Goal: Transaction & Acquisition: Download file/media

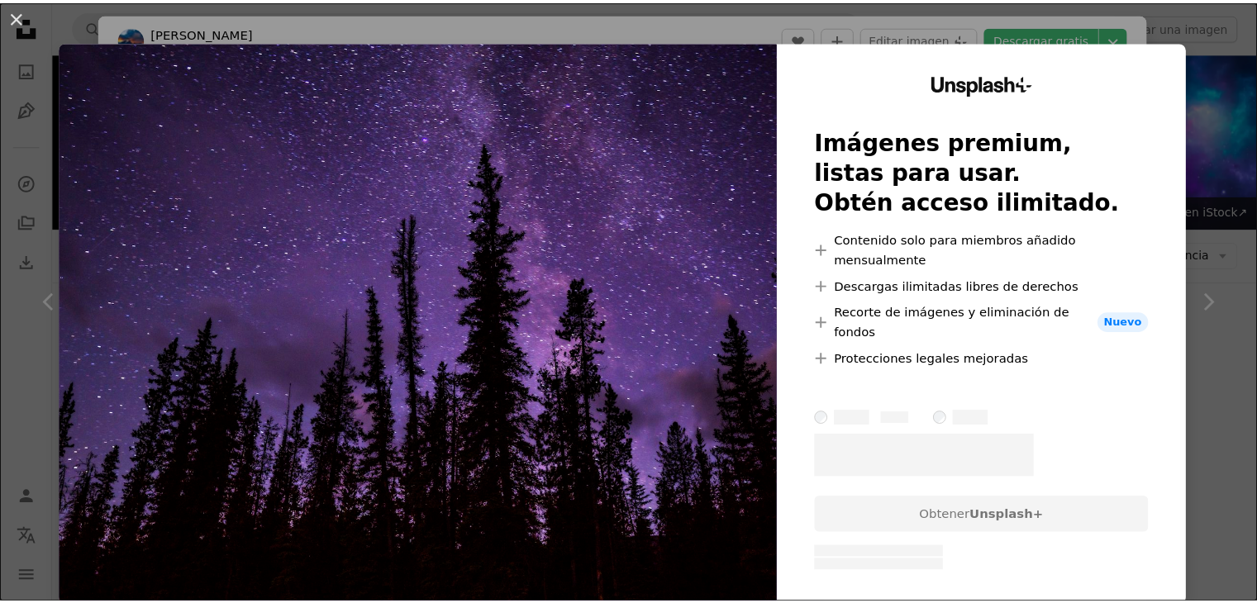
scroll to position [1750, 0]
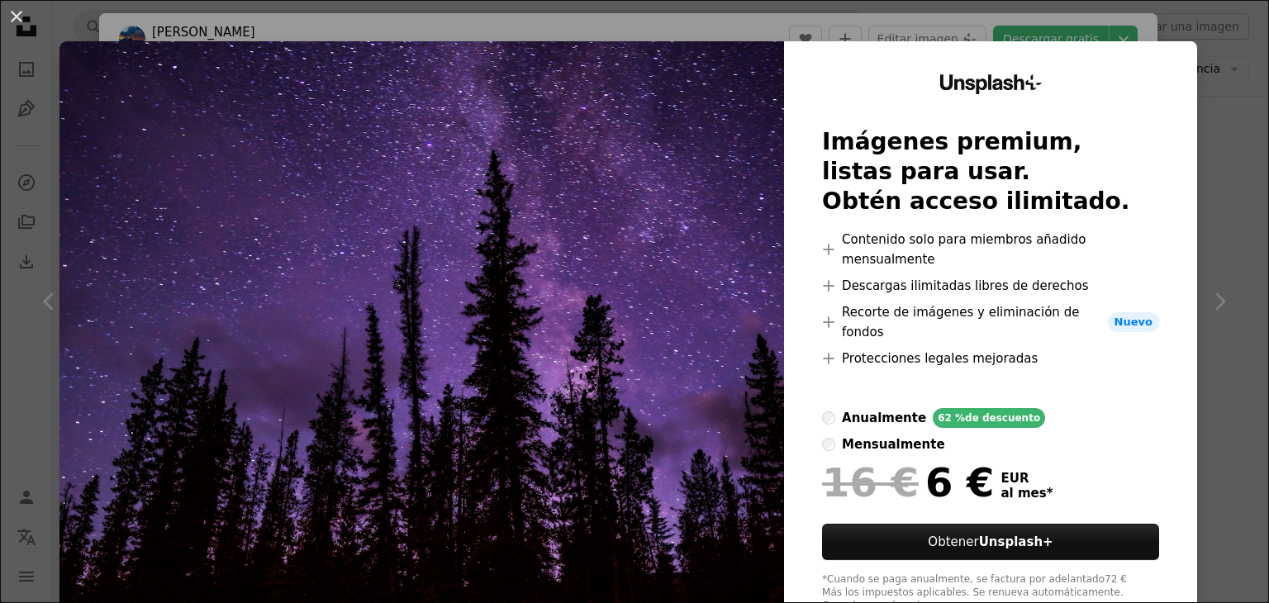
click at [1190, 69] on div "An X shape Unsplash+ Imágenes premium, listas para usar. Obtén acceso ilimitado…" at bounding box center [634, 301] width 1269 height 603
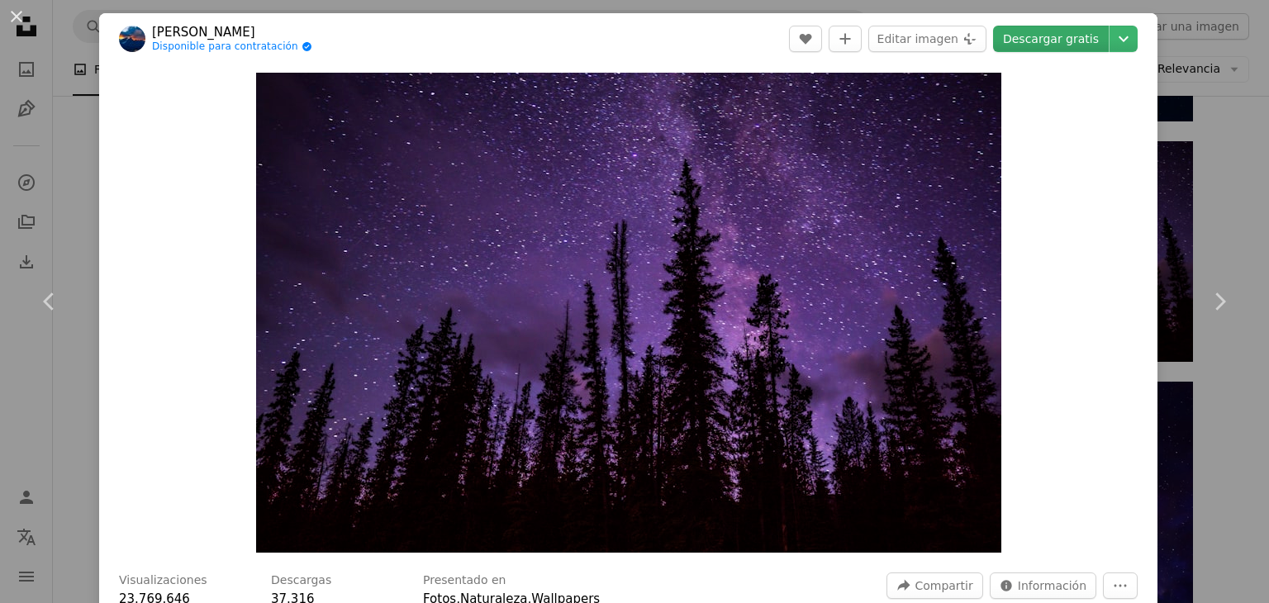
click at [1087, 40] on link "Descargar gratis" at bounding box center [1051, 39] width 116 height 26
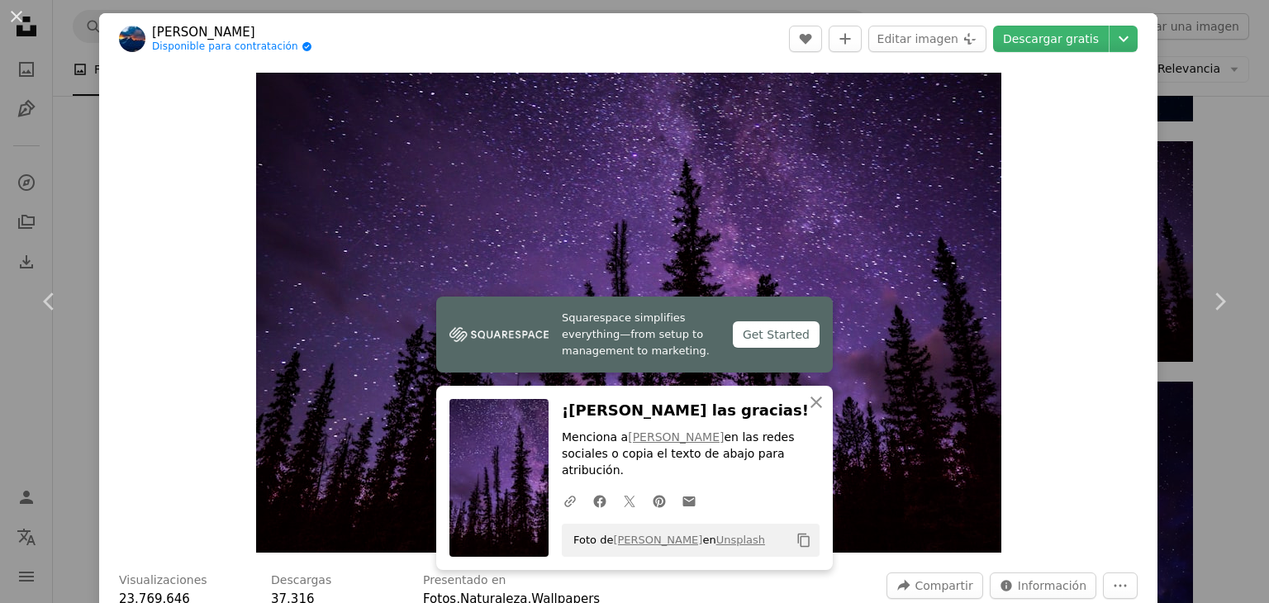
click at [1167, 166] on div "An X shape Chevron left Chevron right Squarespace simplifies everything—from se…" at bounding box center [634, 301] width 1269 height 603
